Goal: Transaction & Acquisition: Book appointment/travel/reservation

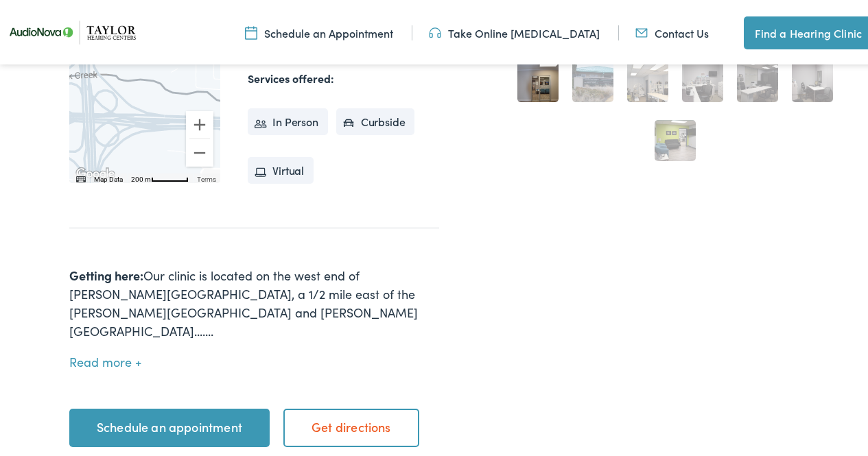
scroll to position [503, 0]
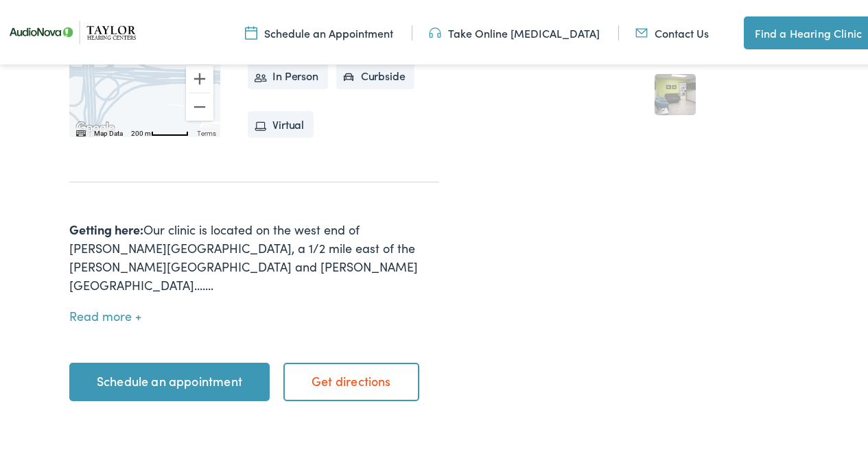
click at [170, 360] on link "Schedule an appointment" at bounding box center [169, 379] width 200 height 38
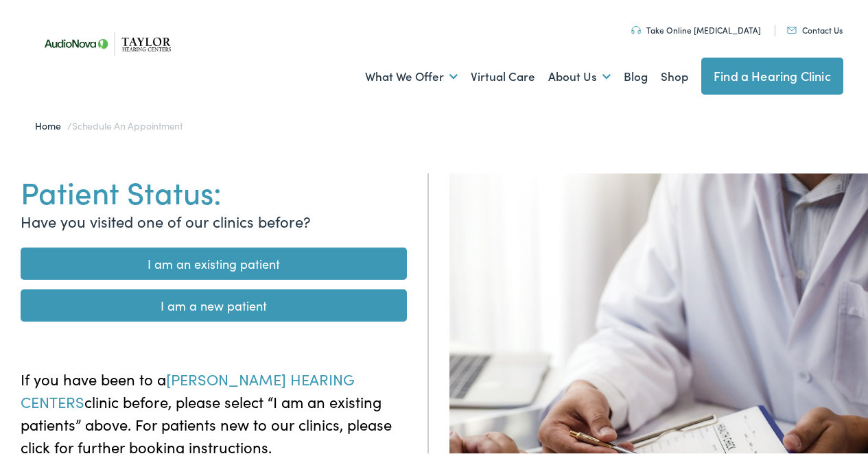
click at [224, 305] on link "I am a new patient" at bounding box center [214, 303] width 386 height 32
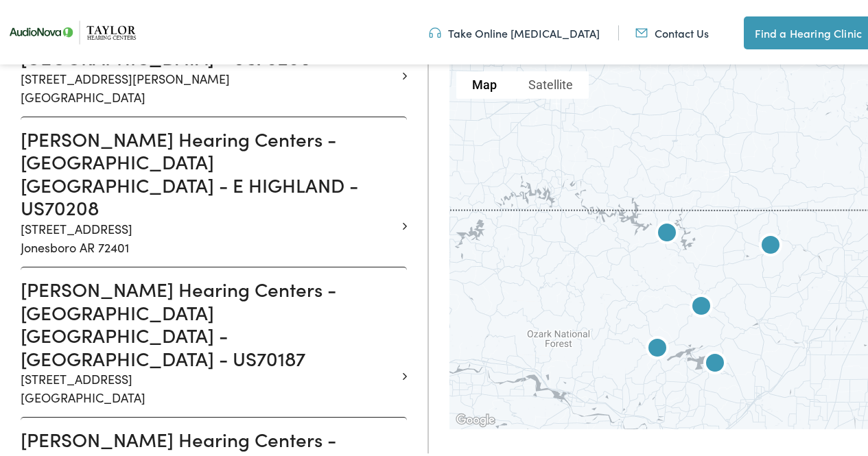
scroll to position [1006, 0]
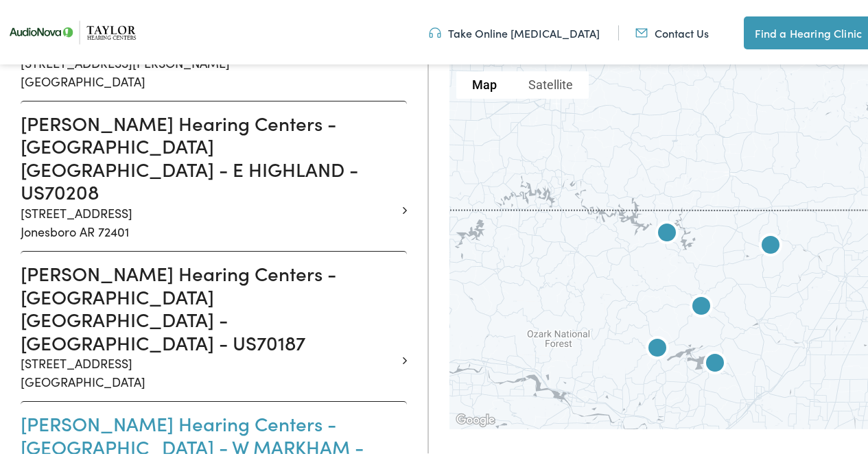
click at [226, 410] on h3 "Taylor Hearing Centers - LITTLE ROCK AR - W MARKHAM - US70209" at bounding box center [209, 444] width 376 height 69
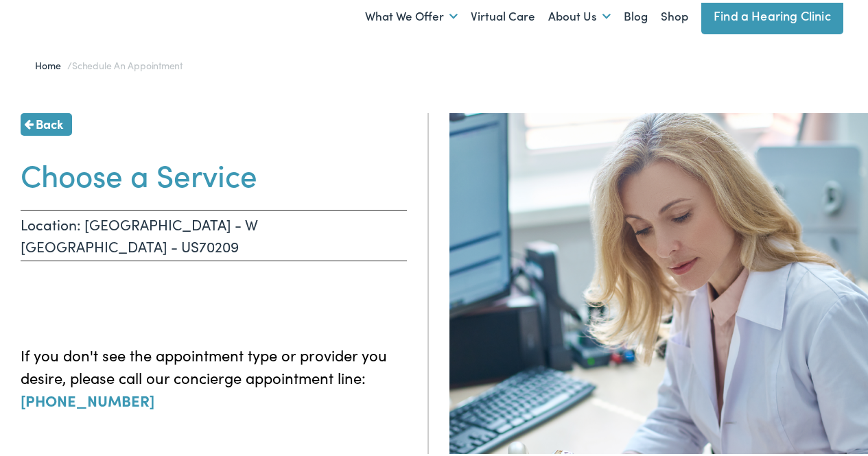
scroll to position [45, 0]
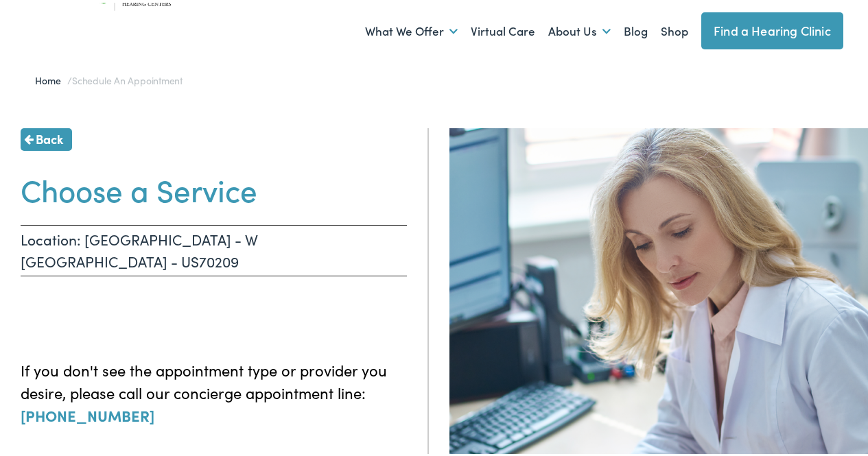
click at [159, 240] on p "Location: LITTLE ROCK AR - W MARKHAM - US70209" at bounding box center [214, 247] width 386 height 51
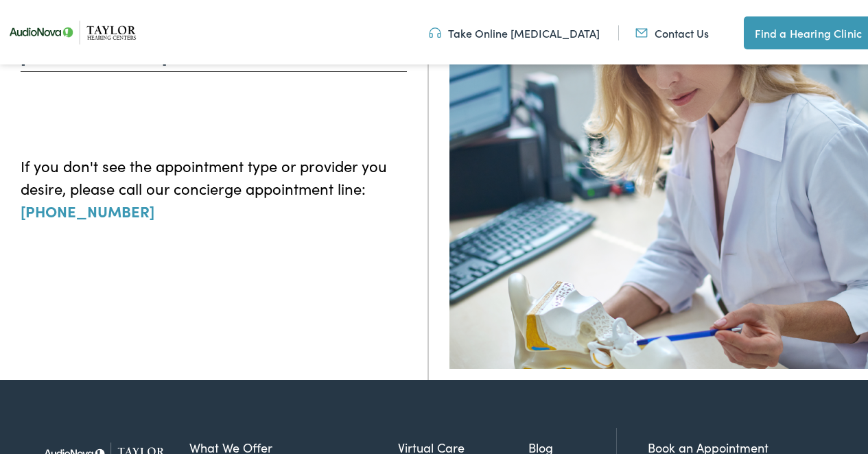
scroll to position [274, 0]
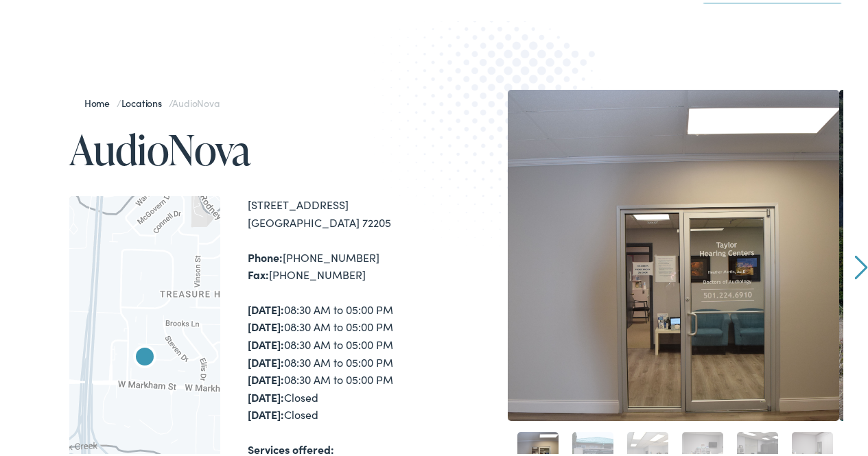
scroll to position [137, 0]
